Goal: Transaction & Acquisition: Purchase product/service

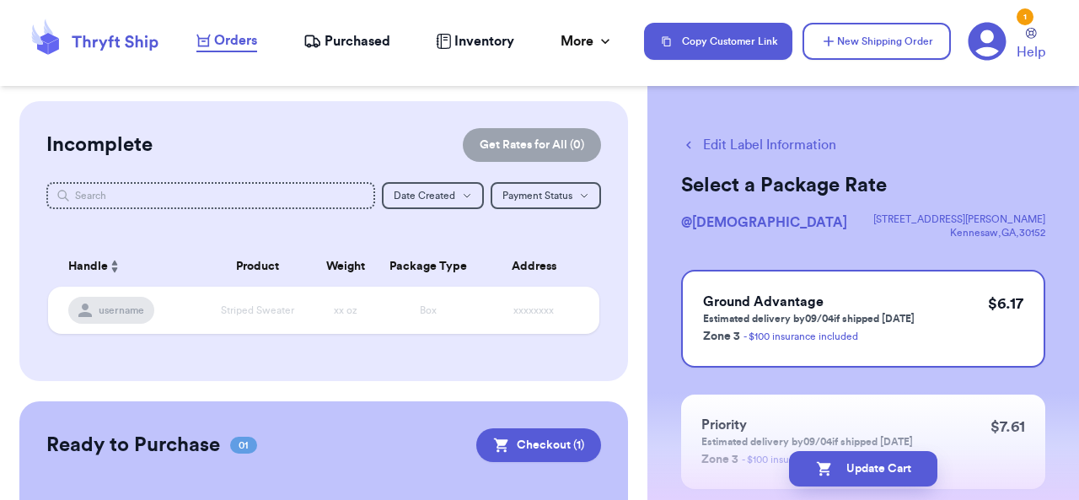
scroll to position [153, 0]
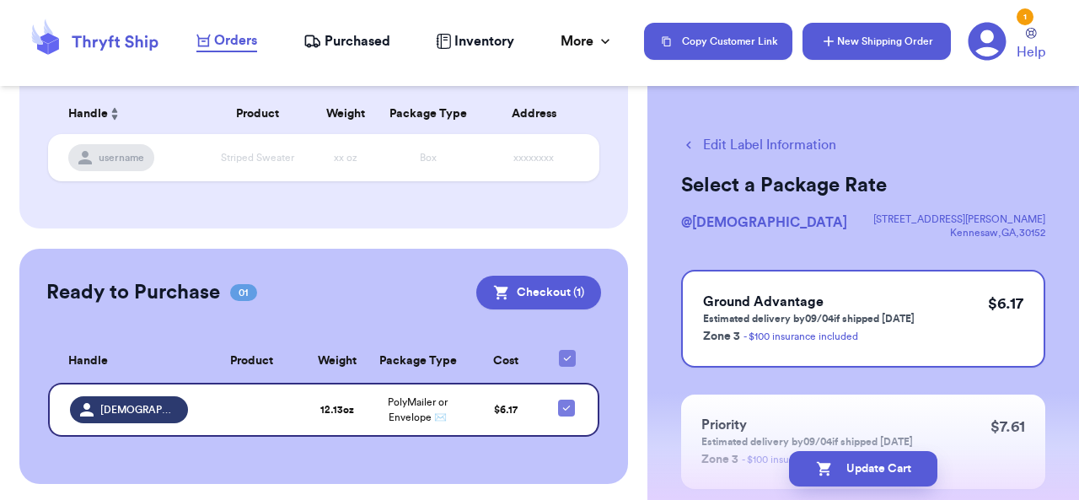
click at [851, 43] on button "New Shipping Order" at bounding box center [877, 41] width 148 height 37
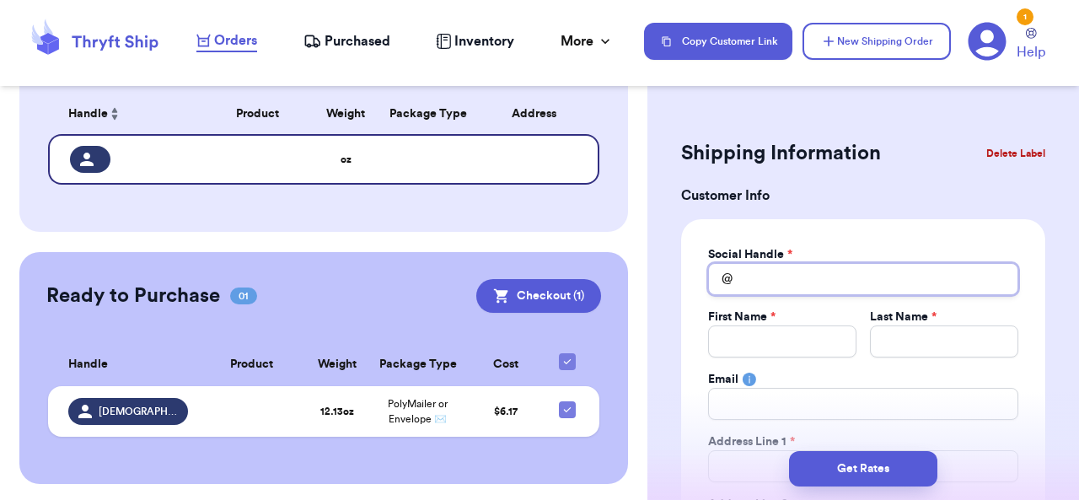
click at [776, 293] on input "Total Amount Paid" at bounding box center [863, 279] width 310 height 32
type input "e"
type input "em"
type input "emi"
type input "[PERSON_NAME]"
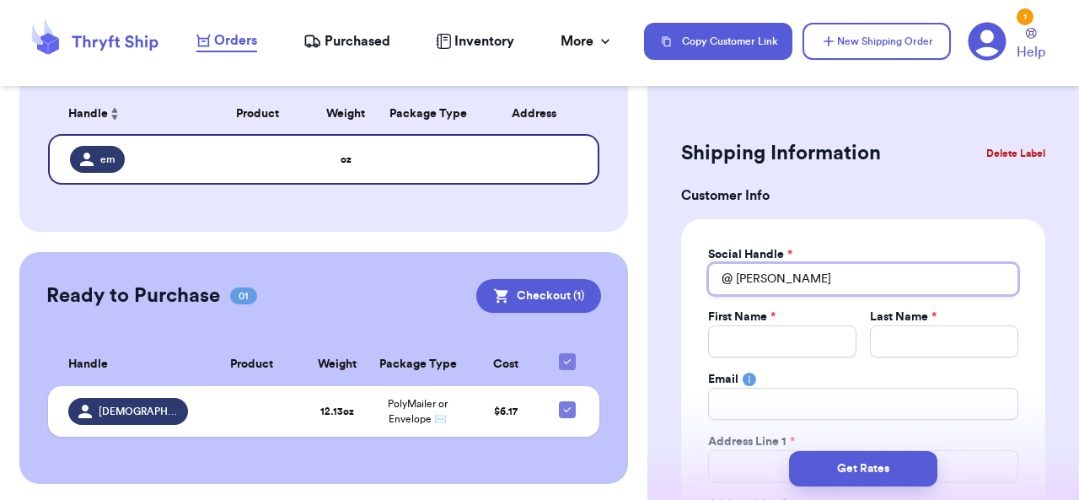
type input "[PERSON_NAME]"
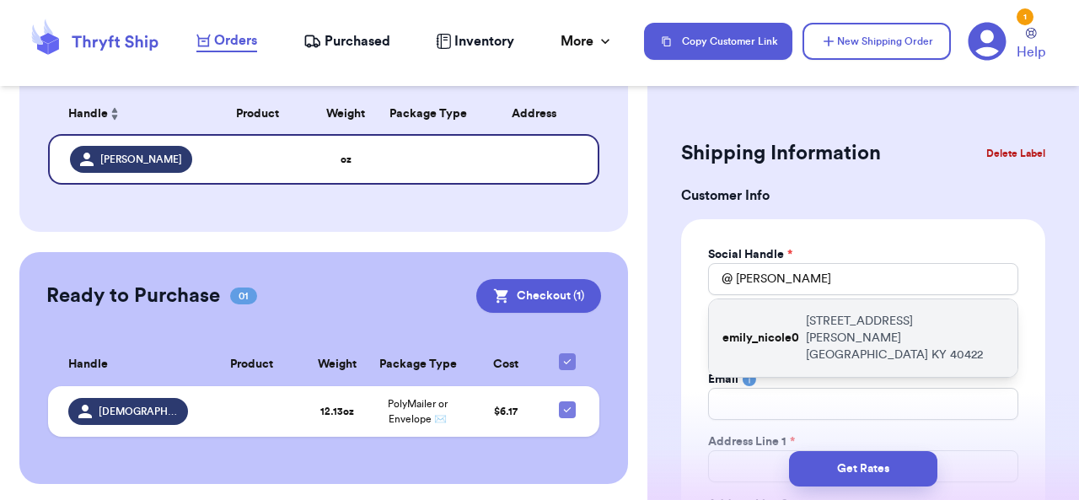
click at [775, 330] on div "emily_nicole0 [STREET_ADDRESS][PERSON_NAME]" at bounding box center [863, 338] width 309 height 78
type input "emily_nicole0"
type input "[PERSON_NAME]"
type input "[STREET_ADDRESS][PERSON_NAME]"
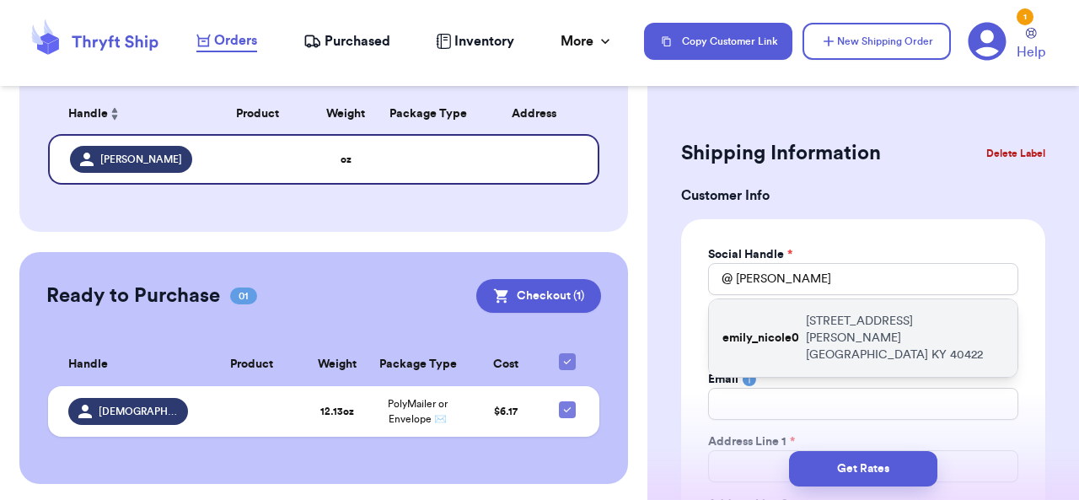
type input "[GEOGRAPHIC_DATA]"
select select "KY"
type input "40422"
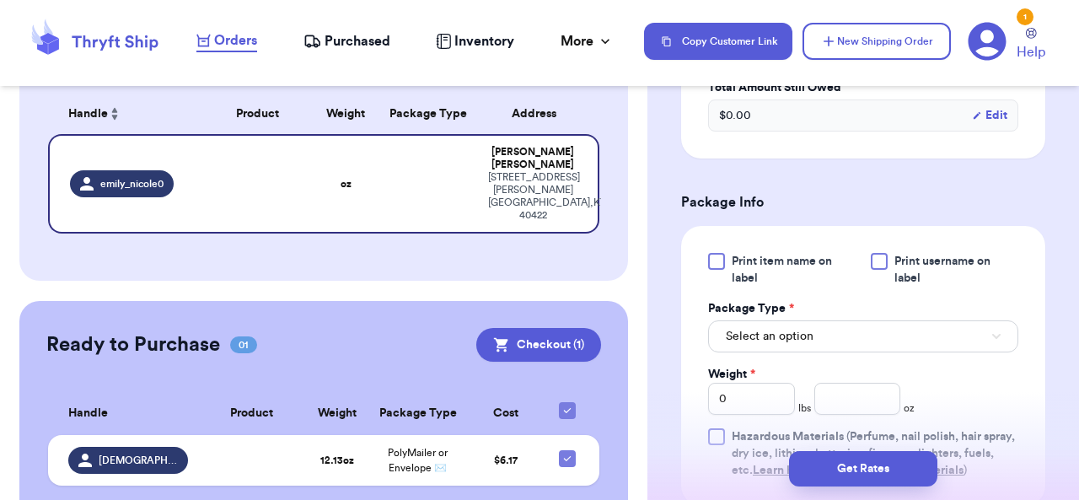
scroll to position [921, 0]
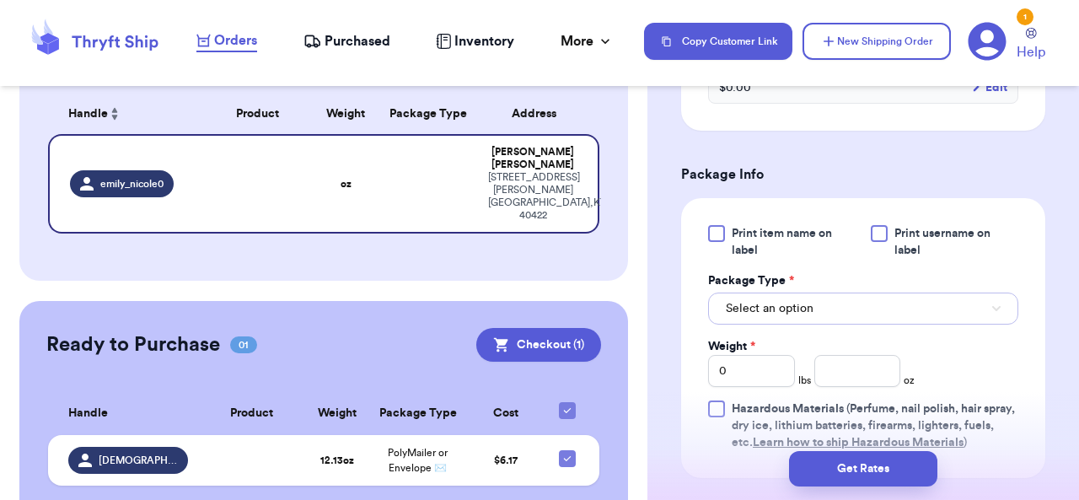
click at [905, 314] on button "Select an option" at bounding box center [863, 309] width 310 height 32
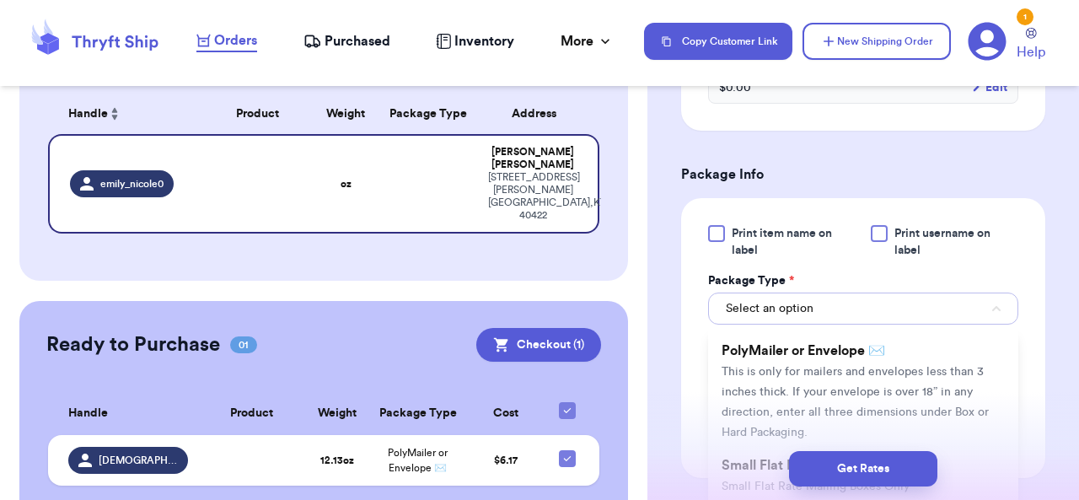
scroll to position [127, 0]
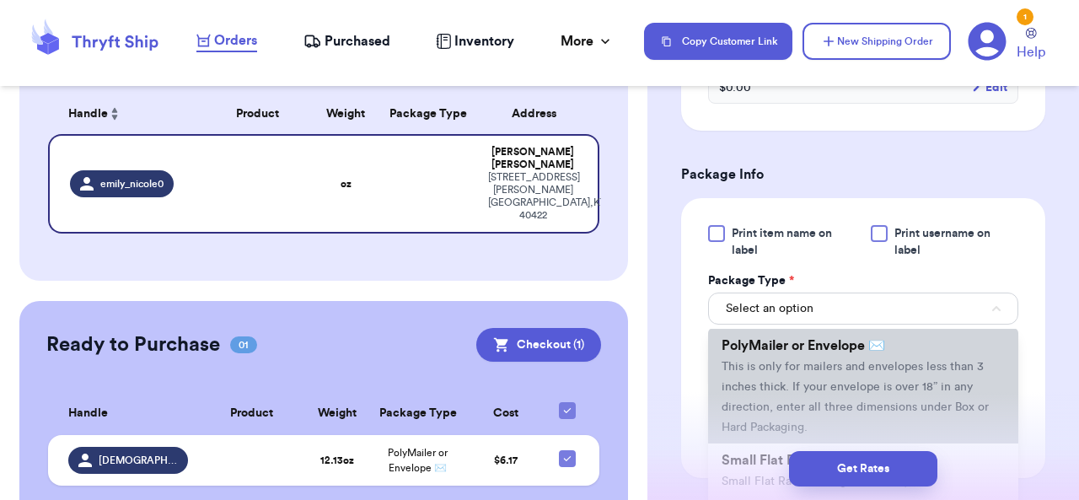
click at [951, 385] on span "This is only for mailers and envelopes less than 3 inches thick. If your envelo…" at bounding box center [855, 397] width 267 height 72
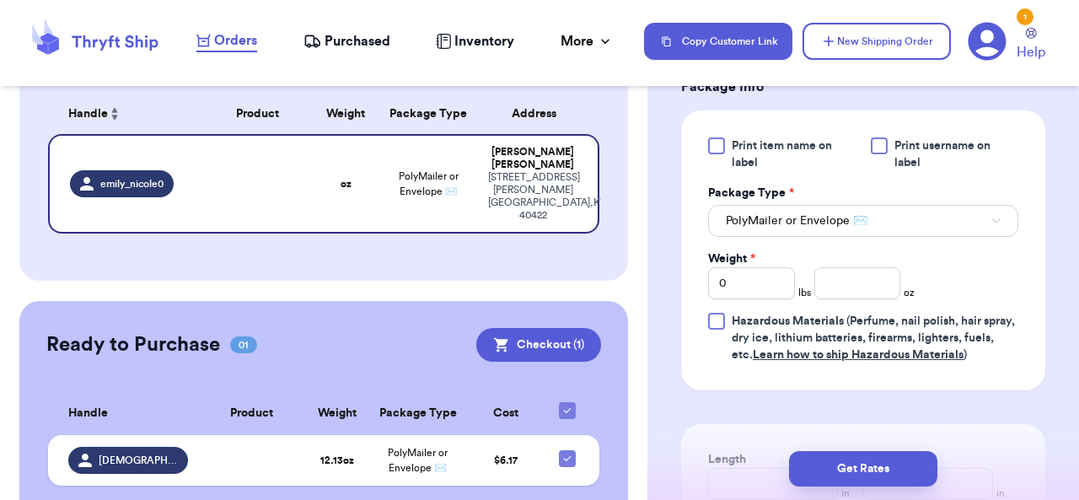
scroll to position [1021, 0]
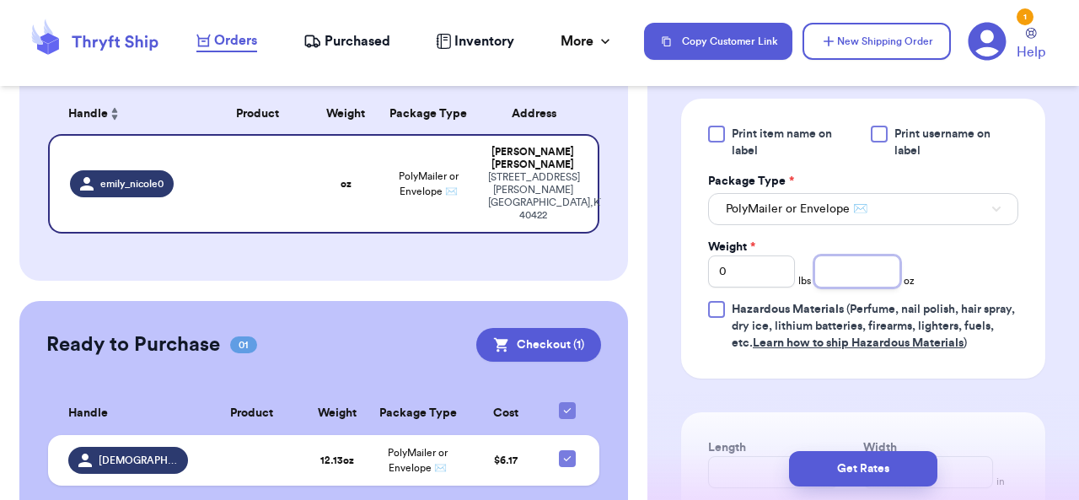
click at [848, 287] on input "number" at bounding box center [857, 271] width 87 height 32
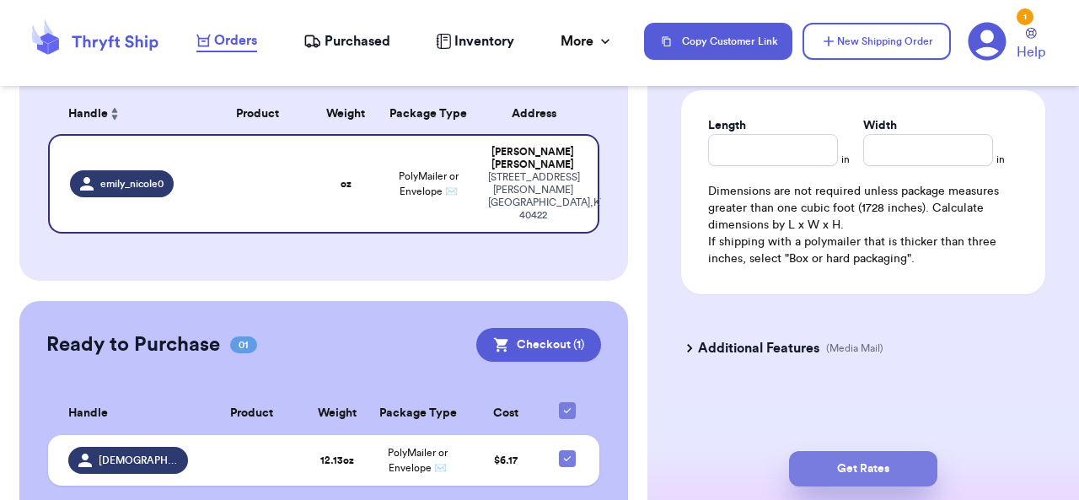
type input "6.7"
click at [889, 477] on button "Get Rates" at bounding box center [863, 468] width 148 height 35
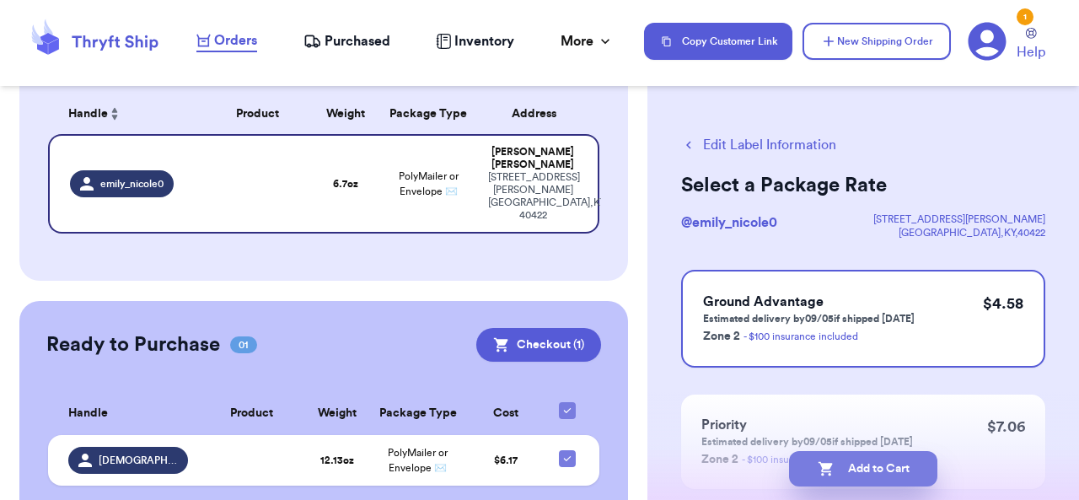
click at [912, 469] on button "Add to Cart" at bounding box center [863, 468] width 148 height 35
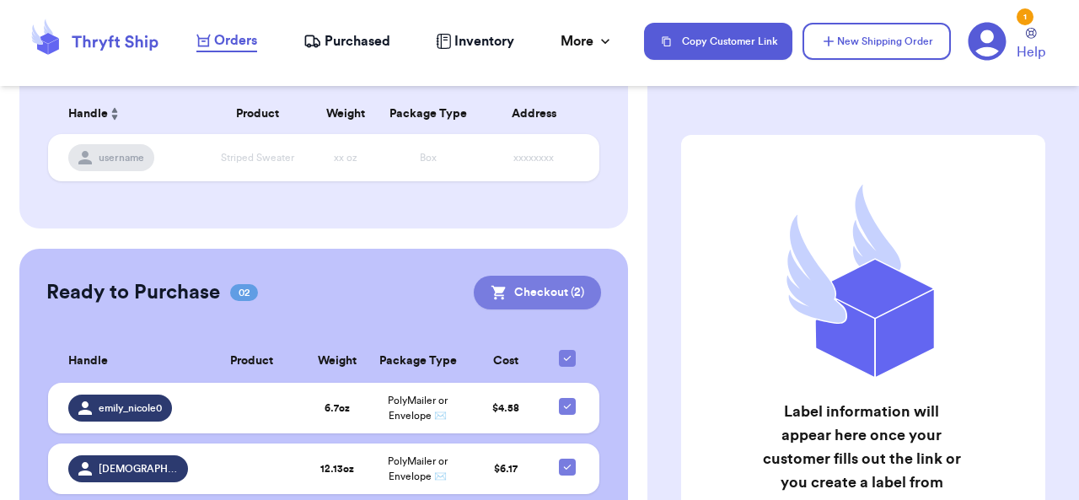
click at [529, 287] on button "Checkout ( 2 )" at bounding box center [537, 293] width 127 height 34
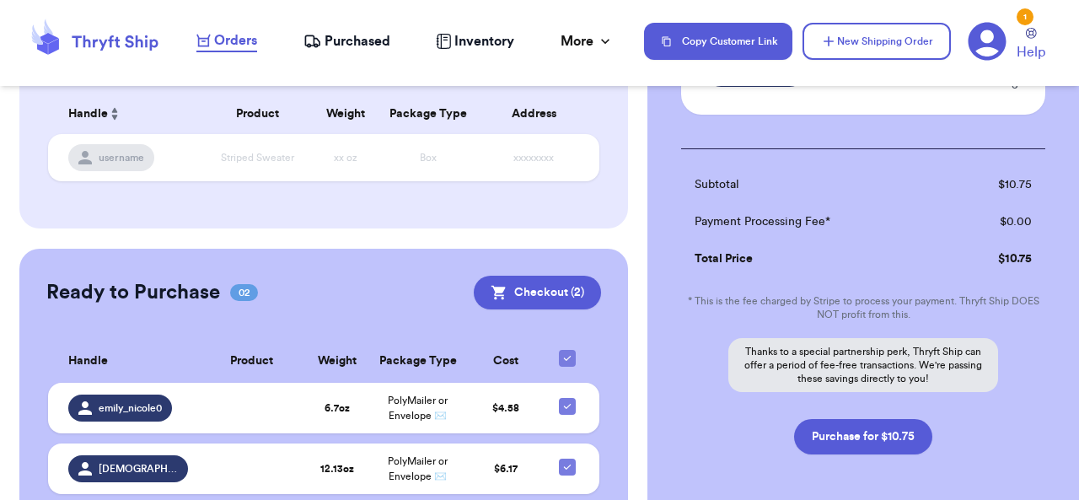
scroll to position [285, 0]
click at [897, 417] on button "Purchase for $10.75" at bounding box center [863, 434] width 138 height 35
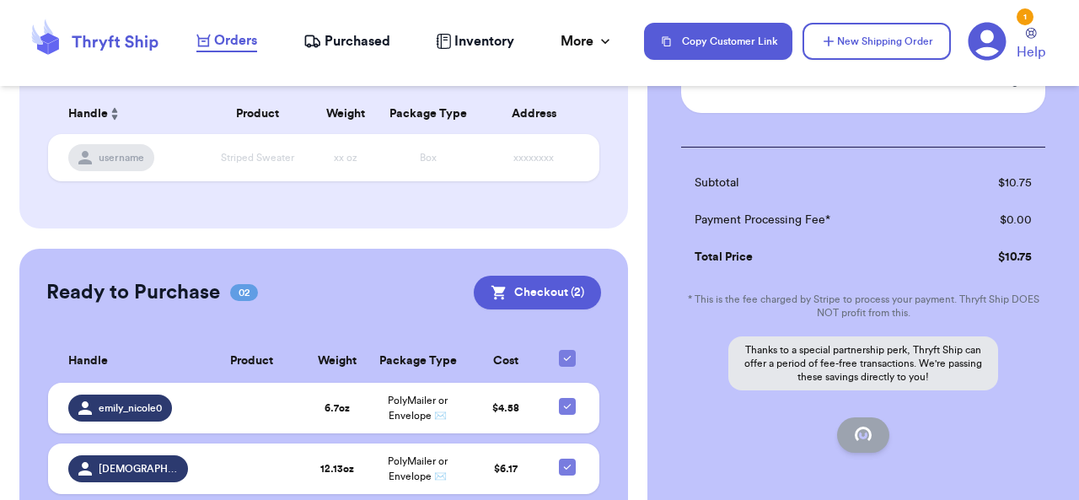
checkbox input "false"
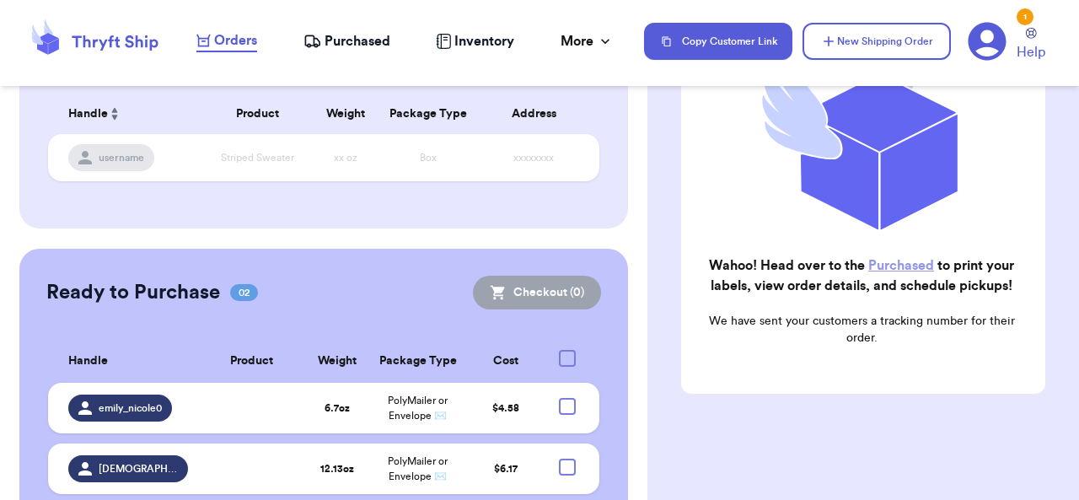
checkbox input "true"
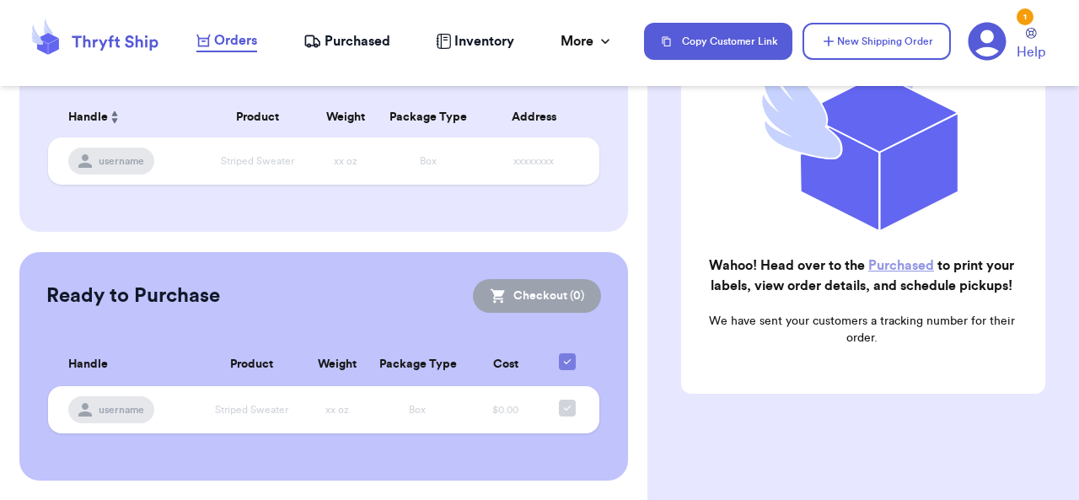
click at [903, 260] on link "Purchased" at bounding box center [901, 265] width 66 height 13
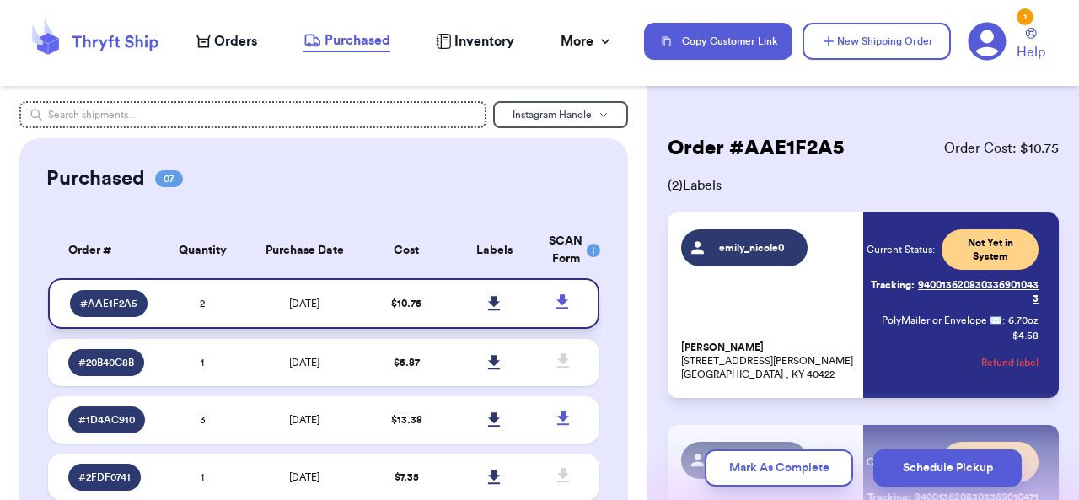
click at [486, 303] on link at bounding box center [494, 303] width 37 height 37
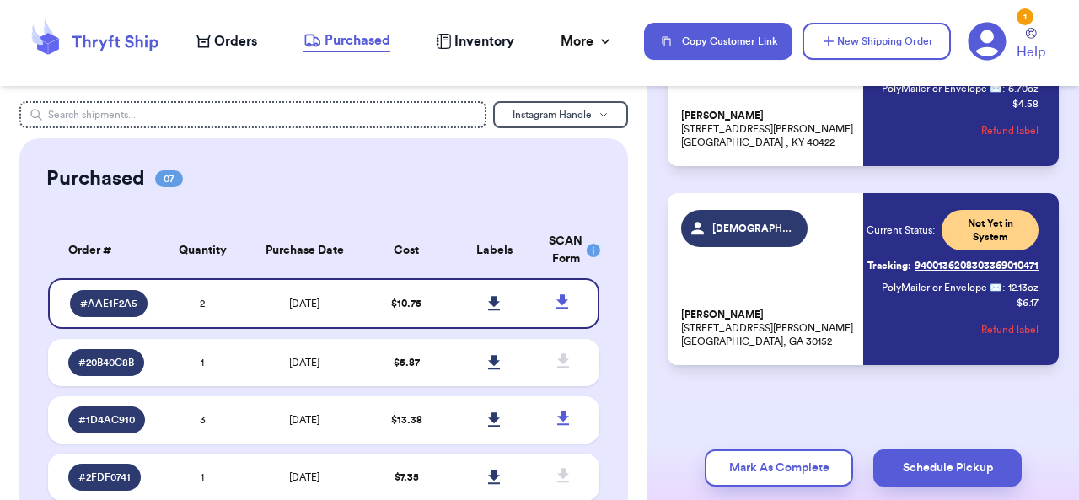
scroll to position [245, 0]
